Goal: Task Accomplishment & Management: Use online tool/utility

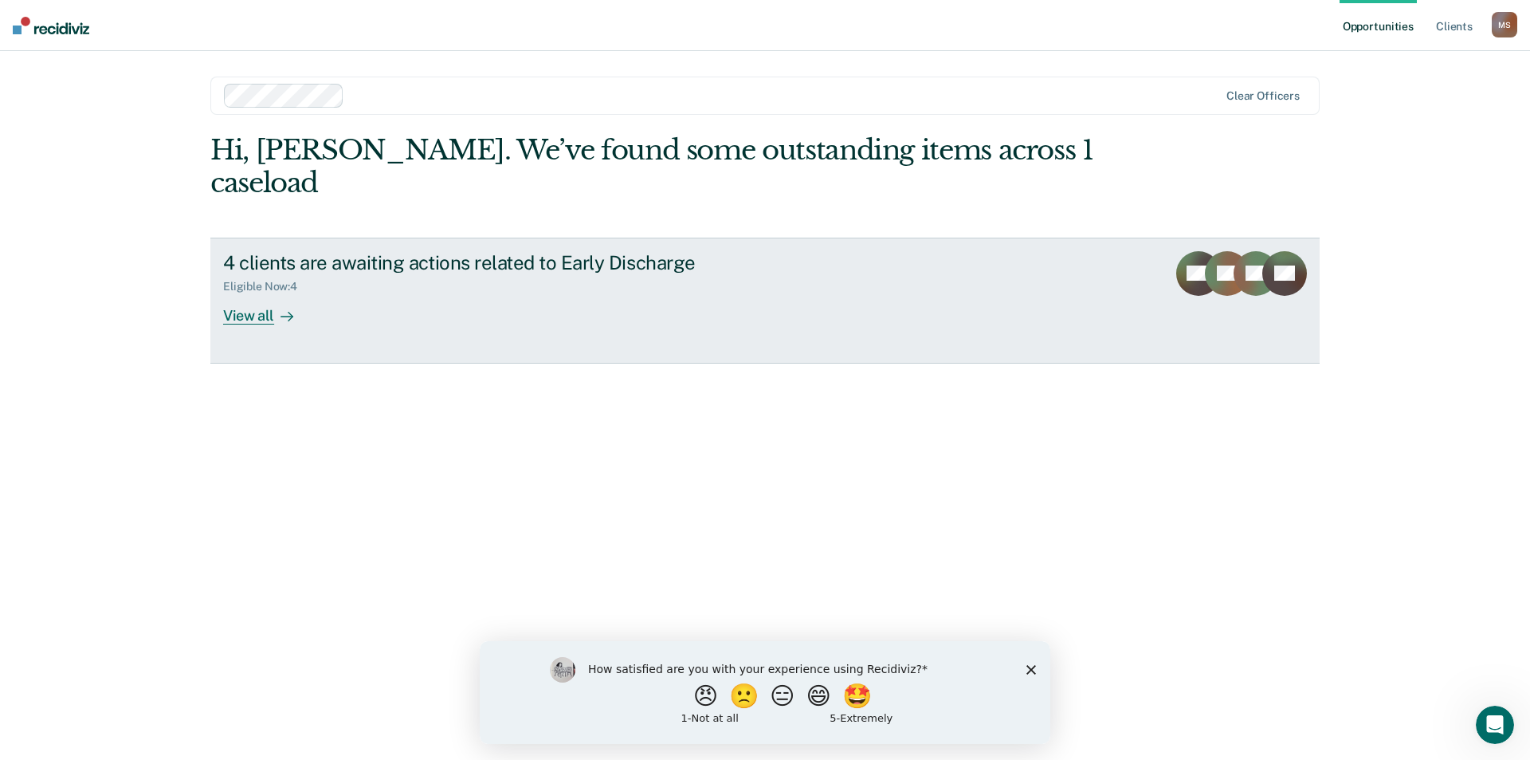
click at [254, 293] on div "View all" at bounding box center [267, 308] width 89 height 31
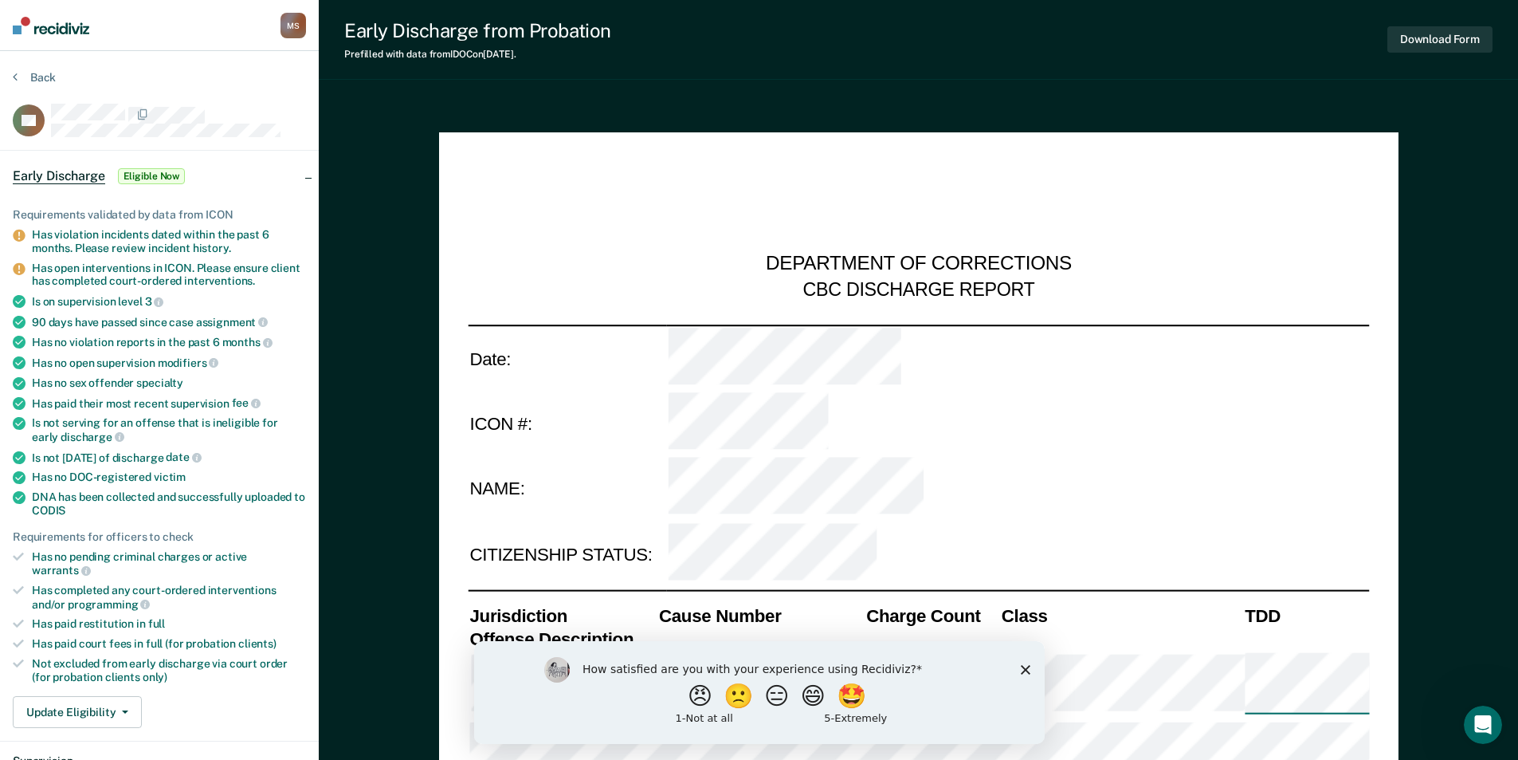
type textarea "x"
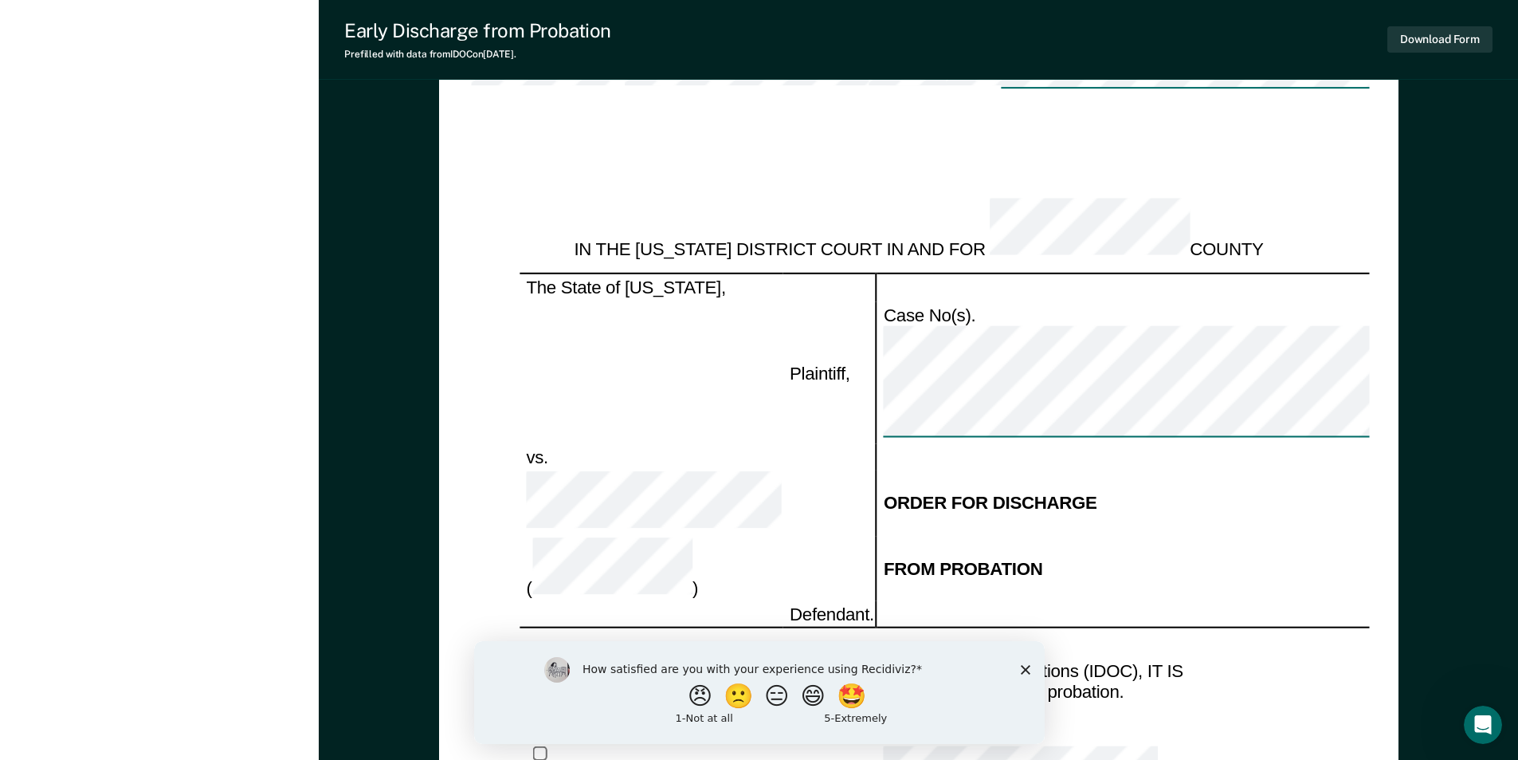
scroll to position [2961, 0]
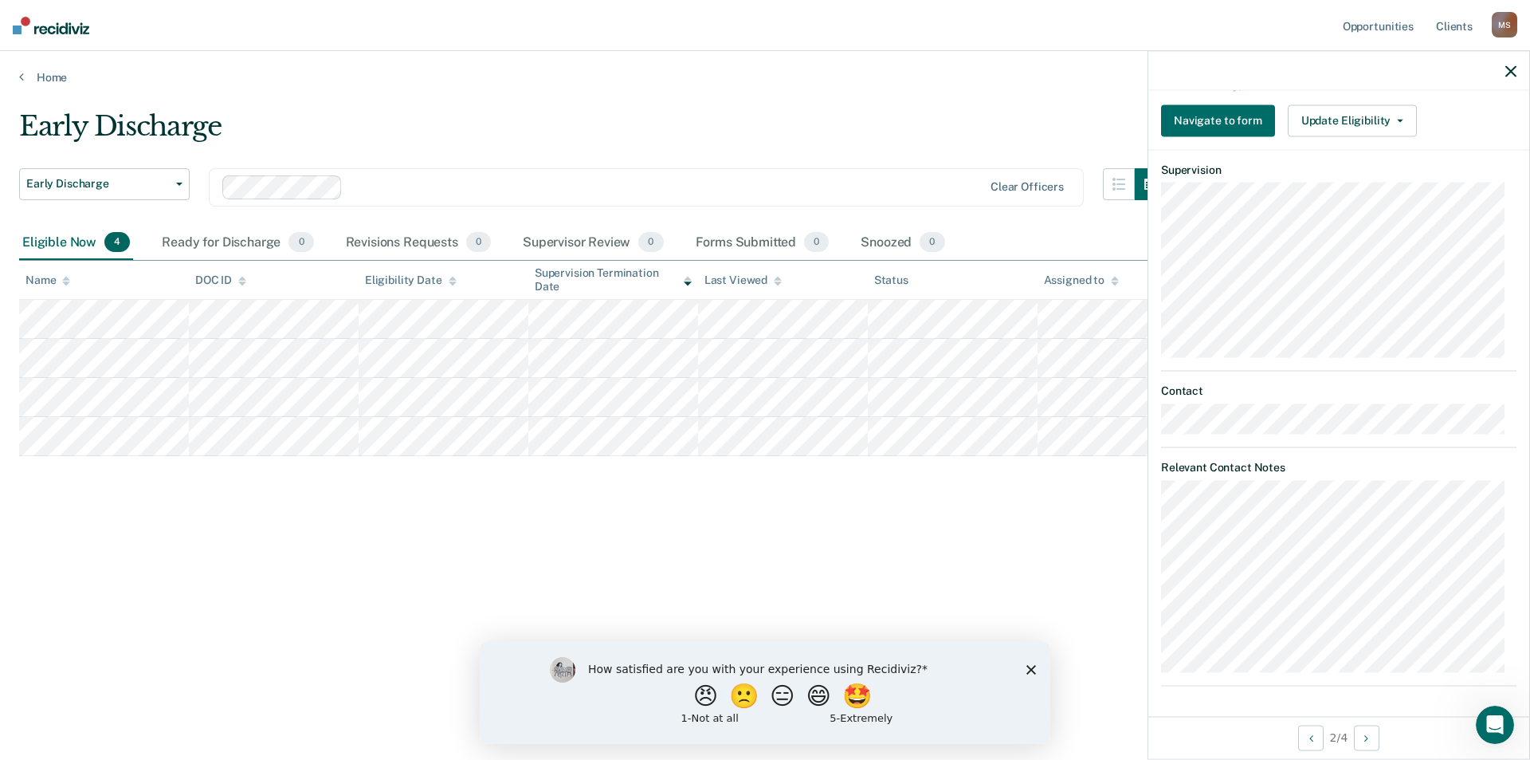
scroll to position [412, 0]
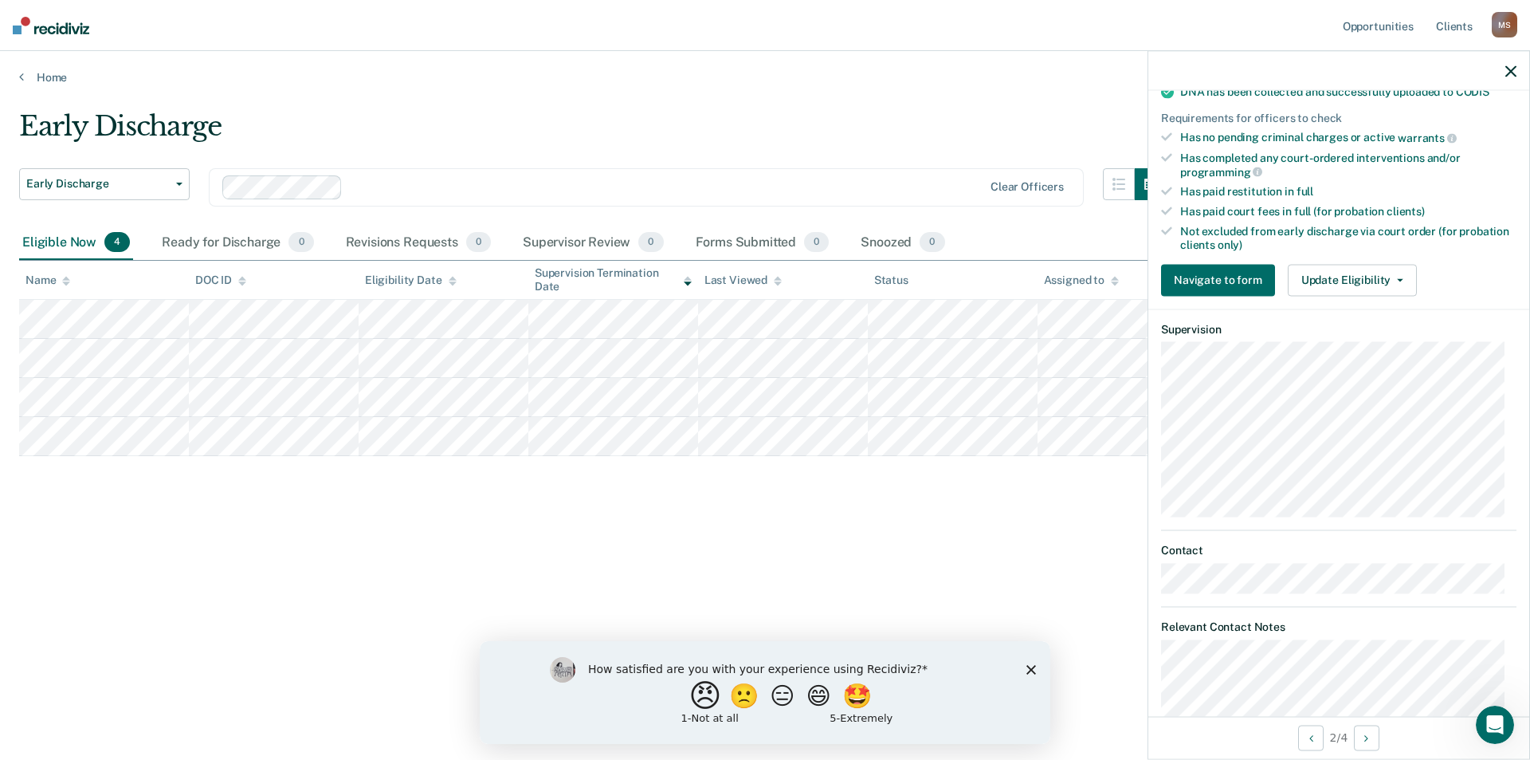
click at [696, 700] on button "😠" at bounding box center [707, 695] width 37 height 32
click at [671, 713] on input "Enter text..." at bounding box center [751, 706] width 327 height 32
type input "all this does is add an extra layer to what we do"
click at [925, 692] on button "Submit your response" at bounding box center [927, 706] width 24 height 32
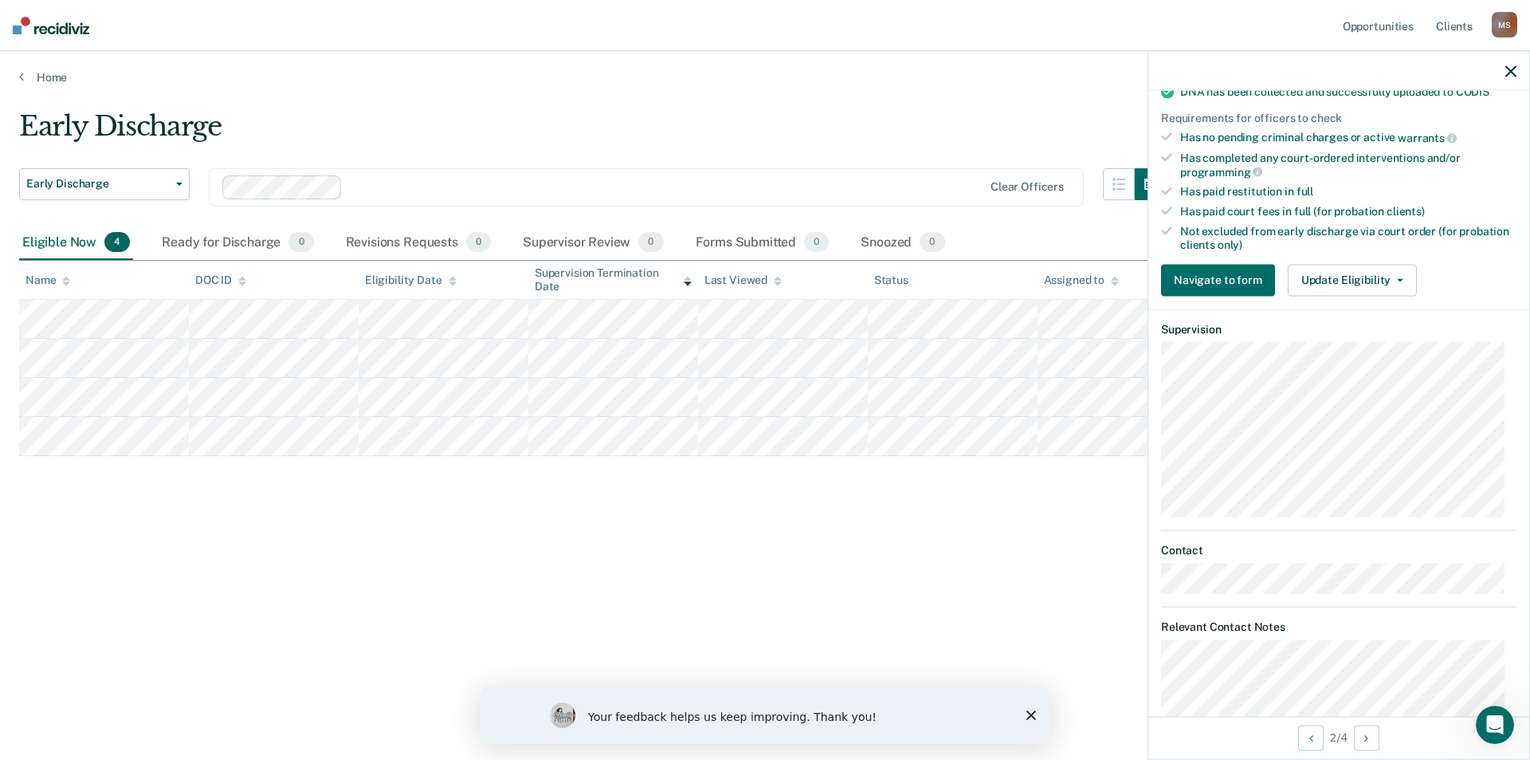
scroll to position [571, 0]
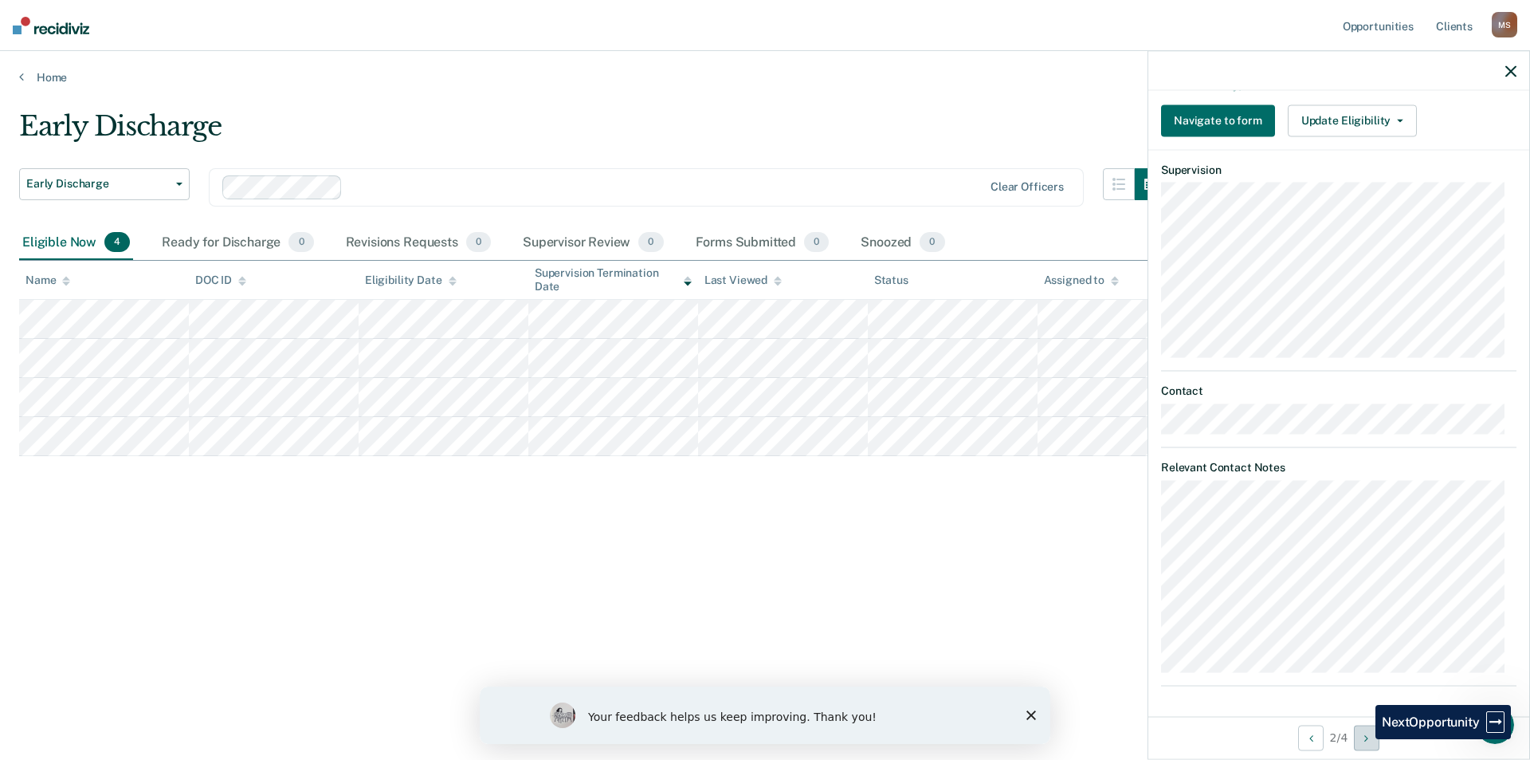
click at [1364, 739] on button "Next Opportunity" at bounding box center [1367, 737] width 26 height 26
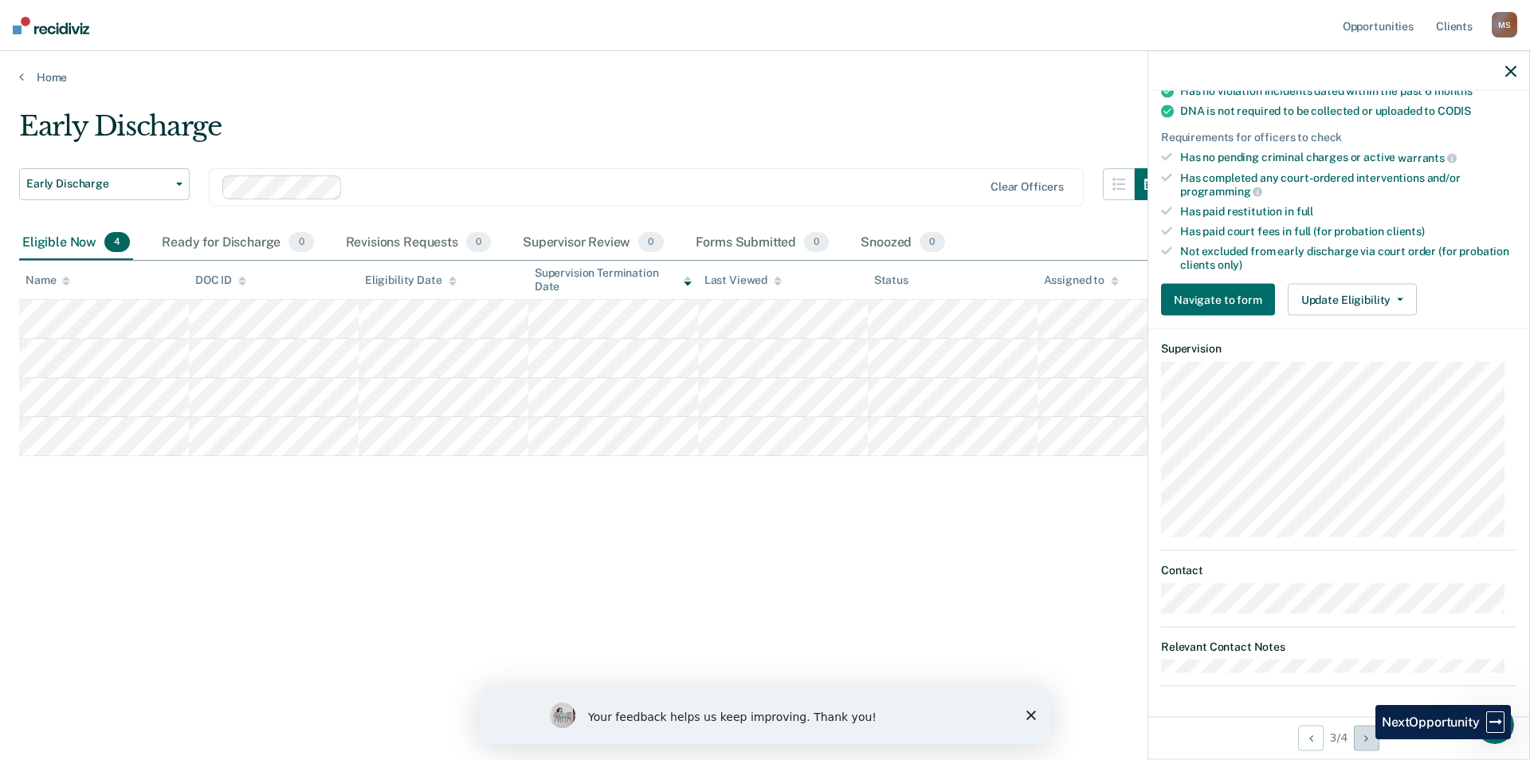
click at [1364, 739] on button "Next Opportunity" at bounding box center [1367, 737] width 26 height 26
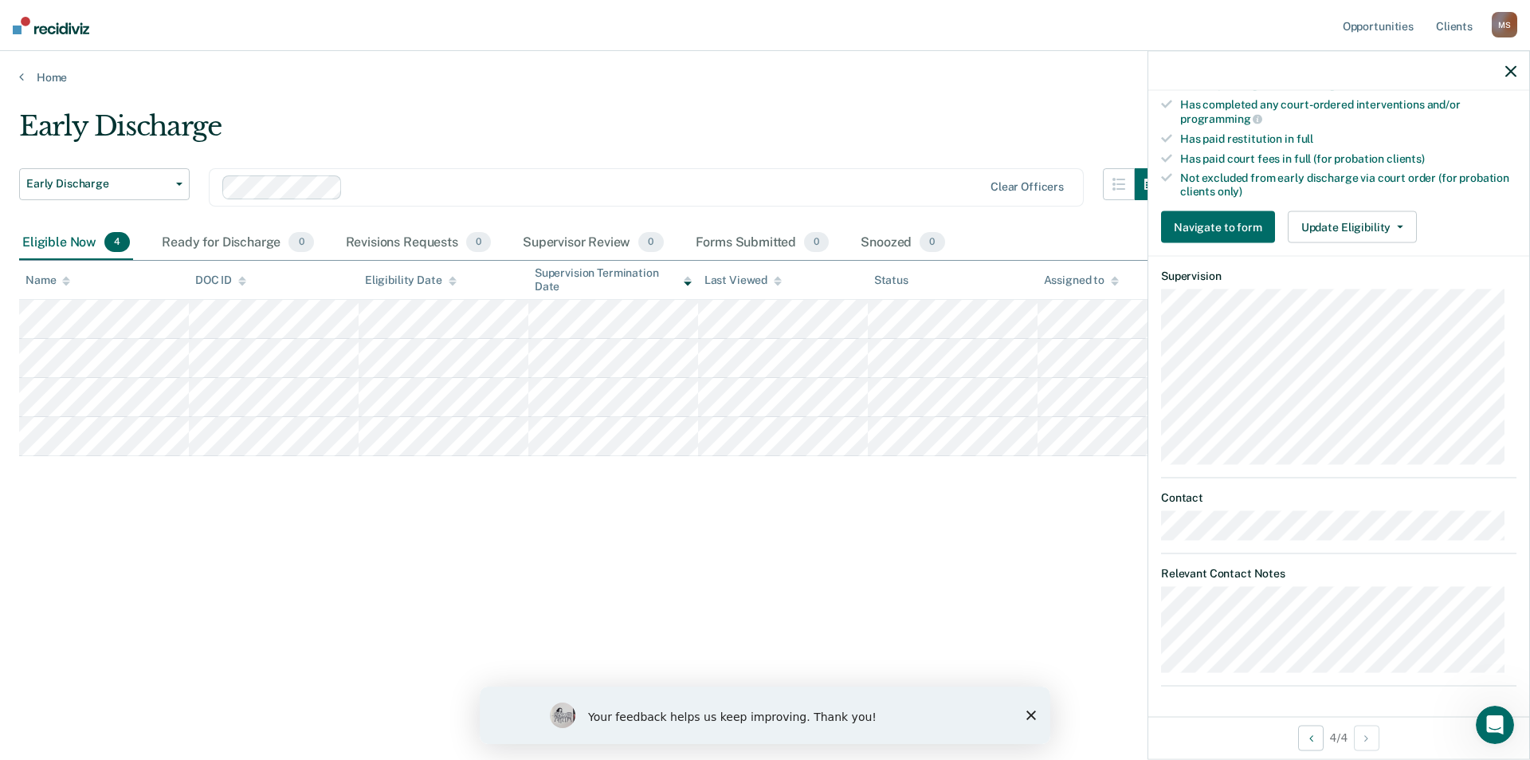
click at [835, 567] on div "Early Discharge Early Discharge Early Discharge Clear officers Eligible Now 4 R…" at bounding box center [765, 375] width 1492 height 530
click at [1513, 66] on icon "button" at bounding box center [1511, 70] width 11 height 11
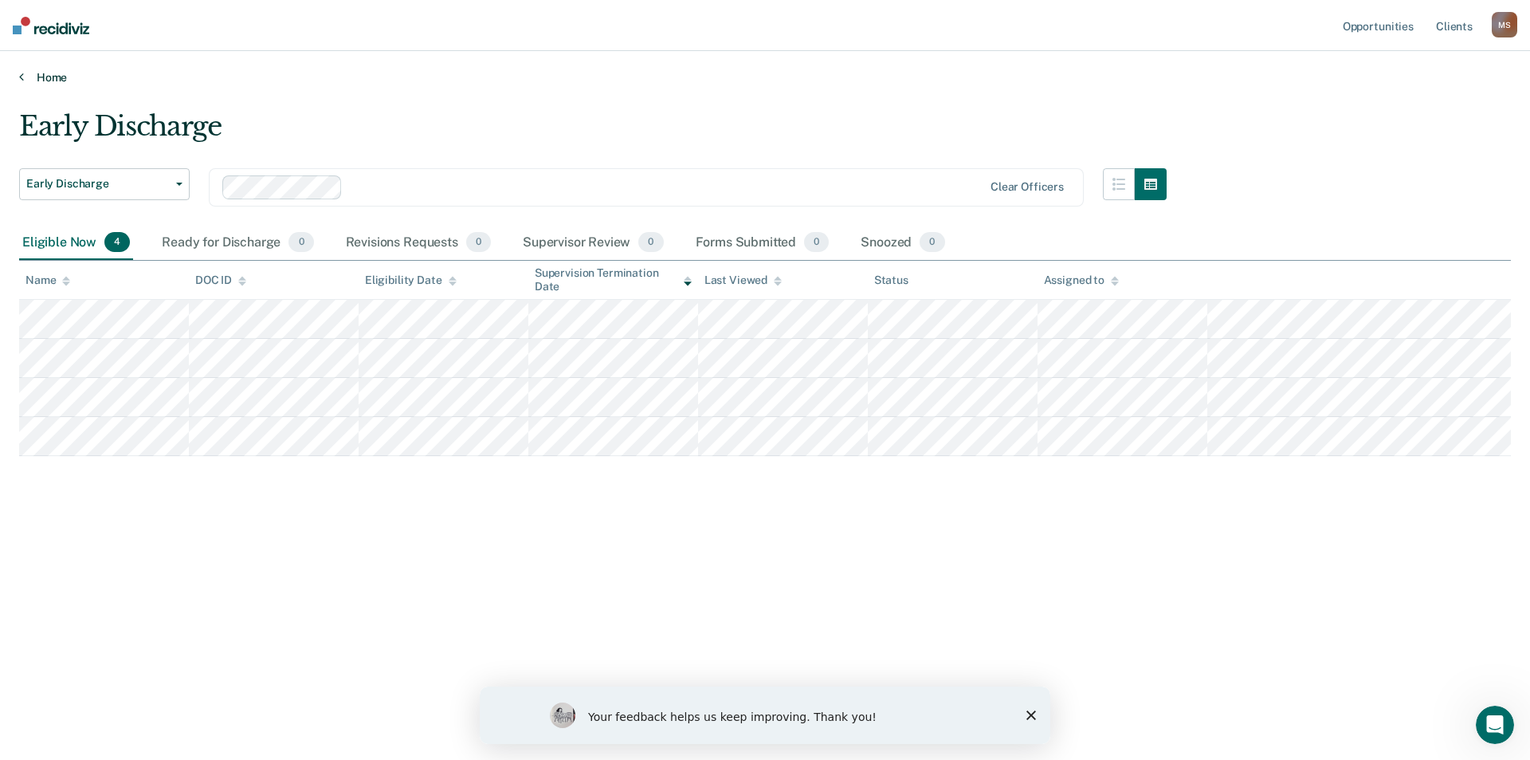
click at [26, 74] on link "Home" at bounding box center [765, 77] width 1492 height 14
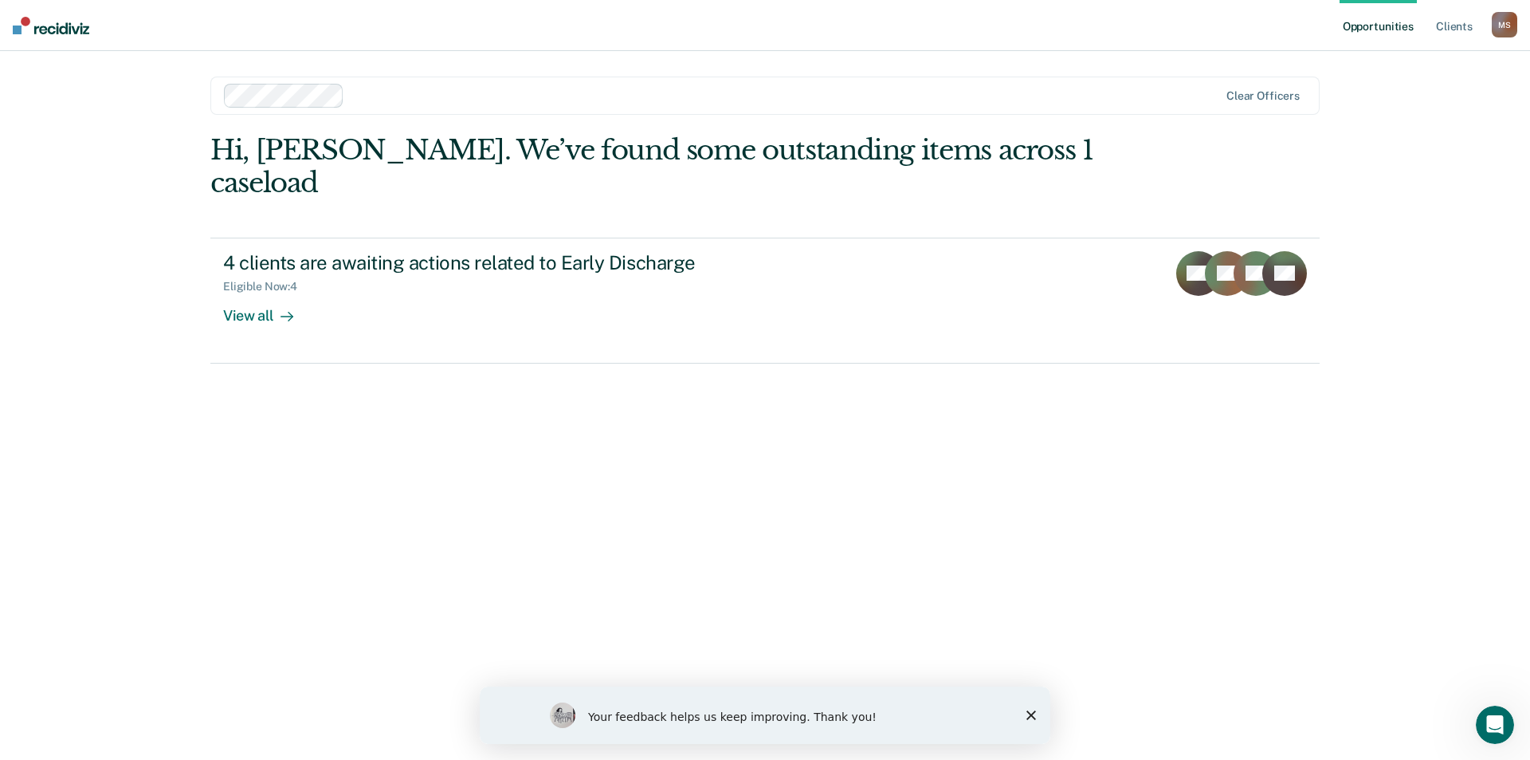
click at [1502, 22] on div "M S" at bounding box center [1505, 25] width 26 height 26
click at [1412, 98] on link "Log Out" at bounding box center [1440, 105] width 128 height 14
